Goal: Task Accomplishment & Management: Use online tool/utility

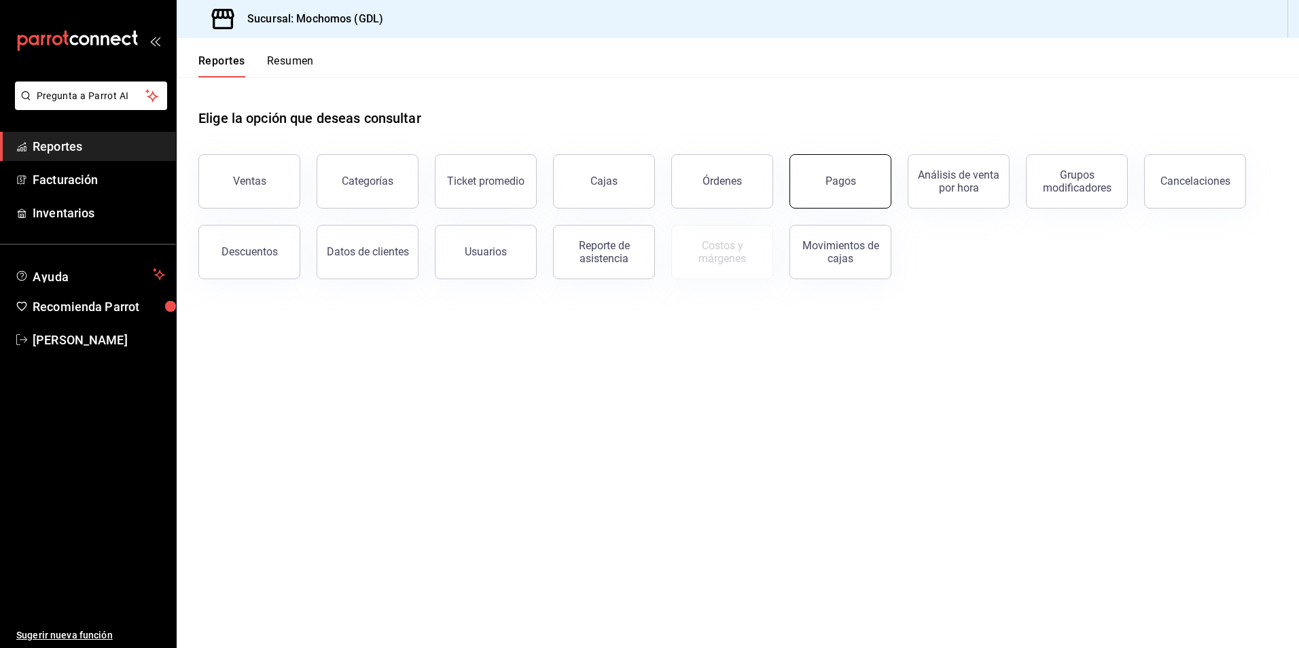
click at [851, 176] on div "Pagos" at bounding box center [841, 181] width 31 height 13
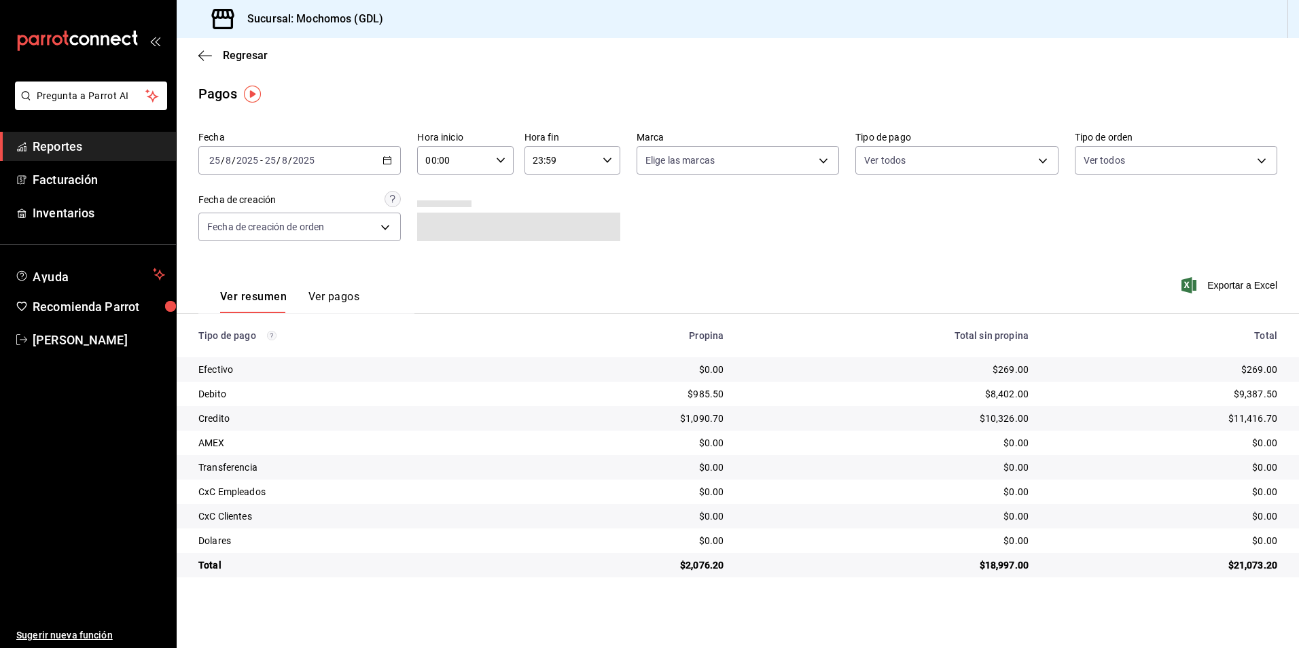
click at [387, 158] on \(Stroke\) "button" at bounding box center [387, 160] width 8 height 7
click at [510, 160] on div "00:00 Hora inicio" at bounding box center [465, 160] width 96 height 29
click at [440, 227] on span "05" at bounding box center [441, 222] width 27 height 11
type input "05:00"
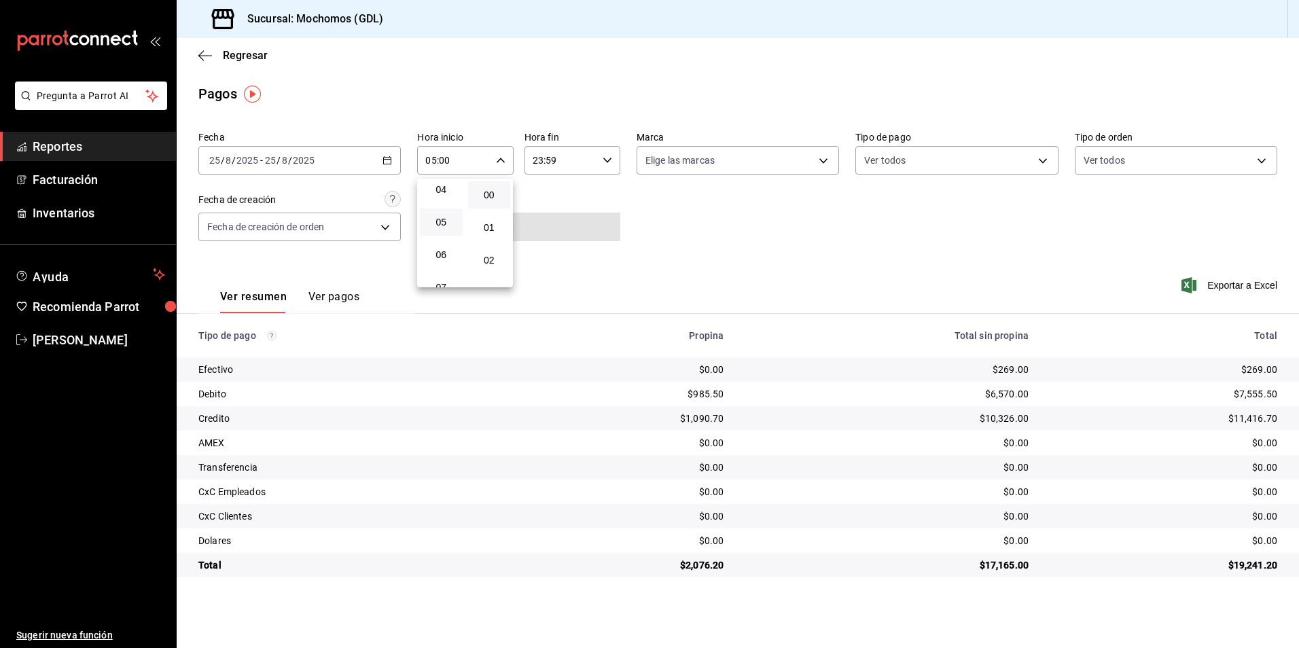
click at [733, 166] on div at bounding box center [649, 324] width 1299 height 648
click at [732, 166] on body "Pregunta a Parrot AI Reportes Facturación Inventarios Ayuda Recomienda Parrot […" at bounding box center [649, 324] width 1299 height 648
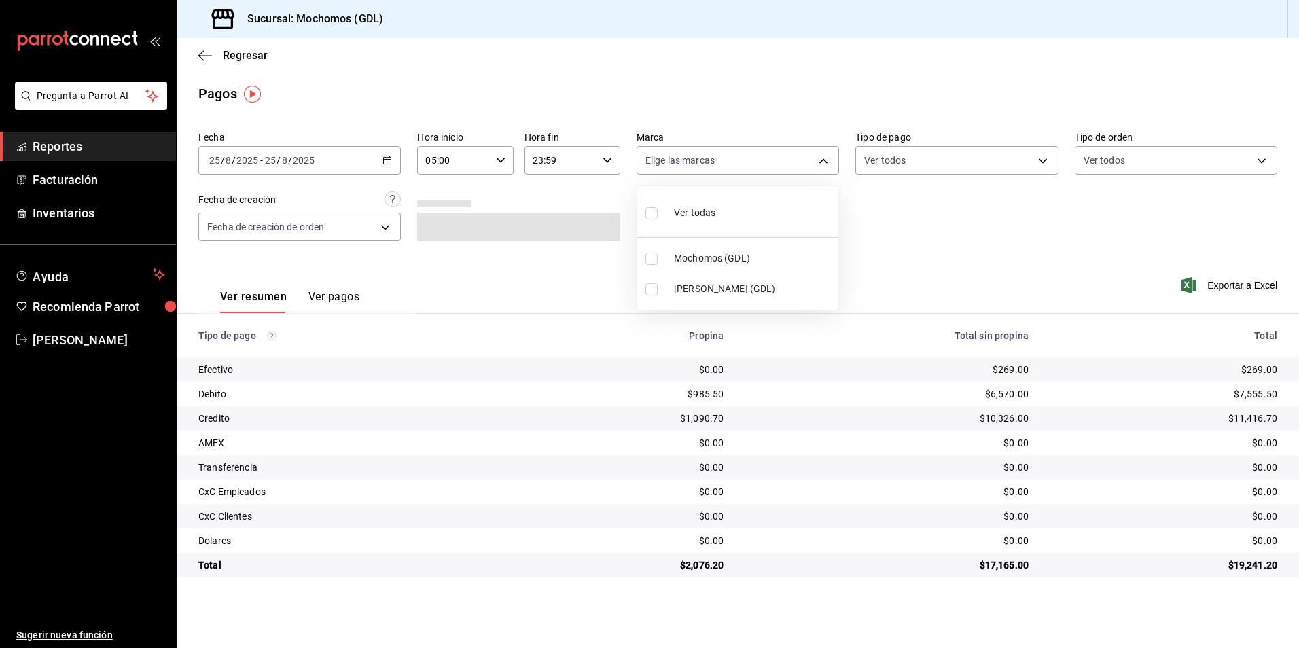
click at [700, 255] on span "Mochomos (GDL)" at bounding box center [753, 258] width 159 height 14
type input "36c25d4a-7cb0-456c-a434-e981d54830bc"
checkbox input "true"
click at [1044, 258] on div at bounding box center [649, 324] width 1299 height 648
